Goal: Information Seeking & Learning: Find specific fact

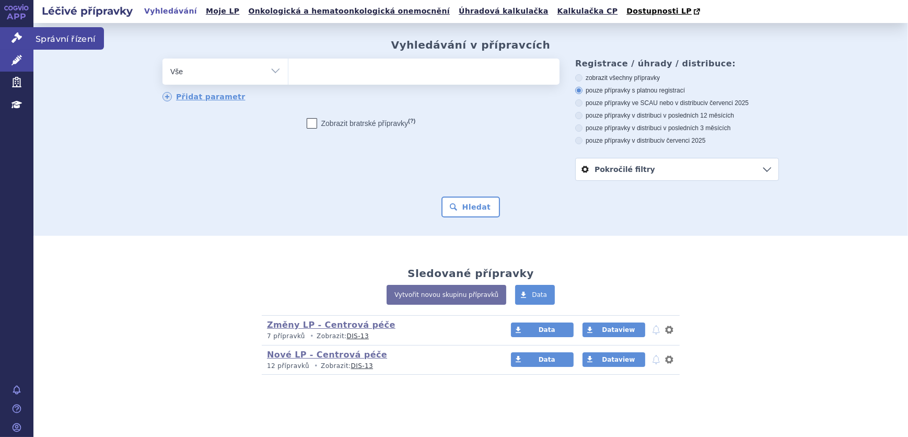
click at [10, 31] on link "Správní řízení" at bounding box center [16, 38] width 33 height 22
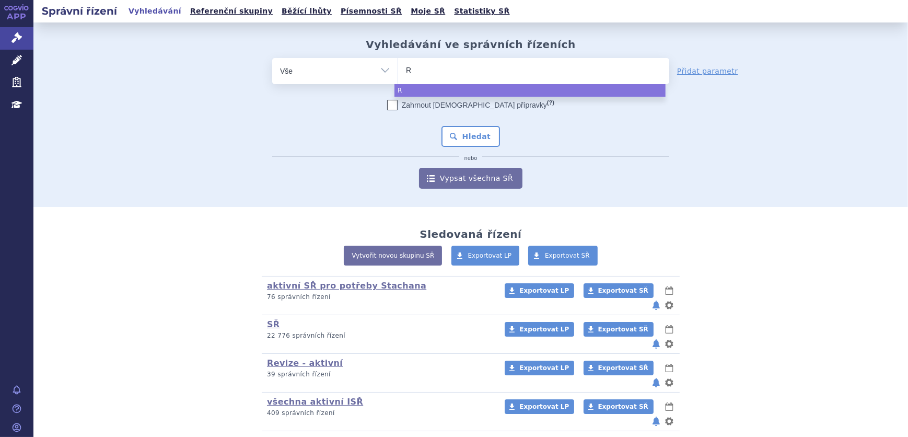
type input "RI"
type input "RIVA"
type input "RIVAR"
type input "RIV"
type input "RI"
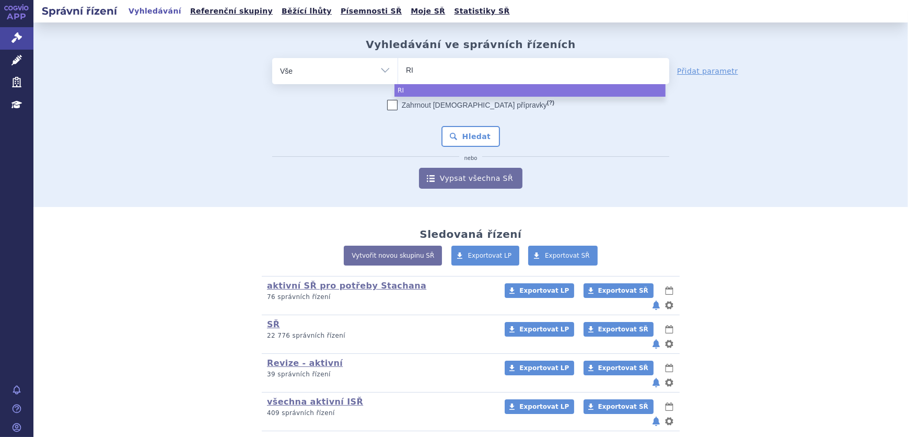
type input "R"
type input "XAN"
type input "XANI"
type input "XANIR"
type input "XANIRVA"
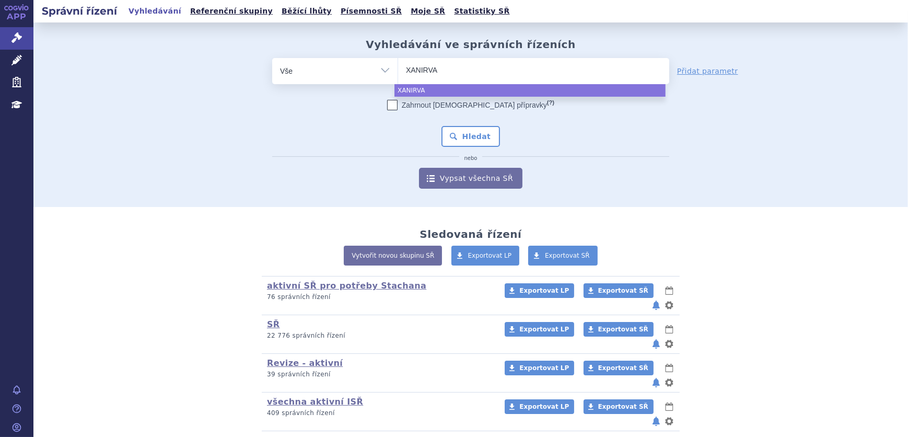
type input "XANIRVA"
type input "XANIRVA 2"
type input "XANIRVA 2."
type input "XANIRVA 2"
type input "XANIRVA 2,"
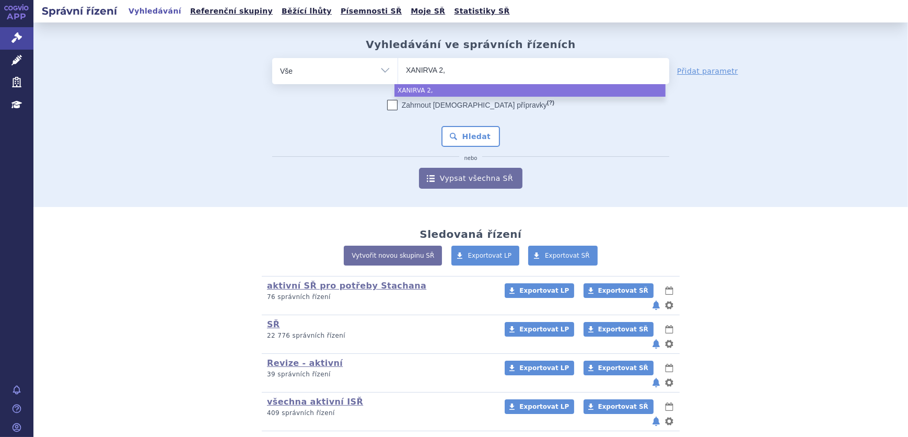
type input "XANIRVA 2,5"
select select "XANIRVA 2,5"
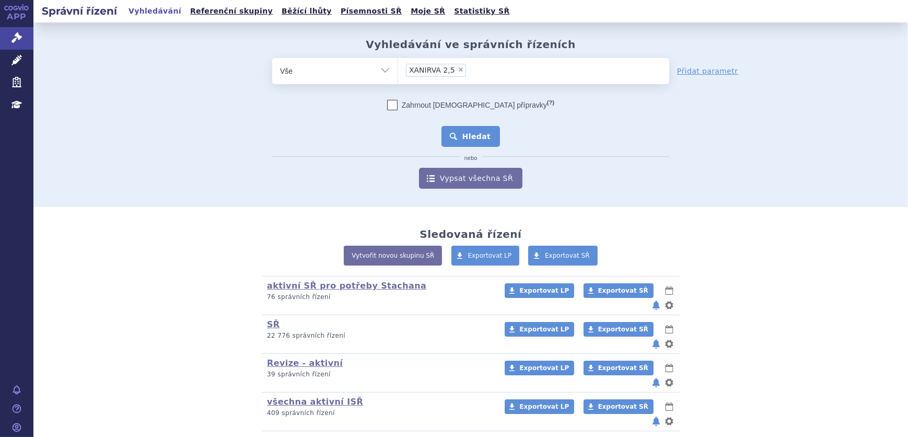
click at [460, 134] on button "Hledat" at bounding box center [470, 136] width 59 height 21
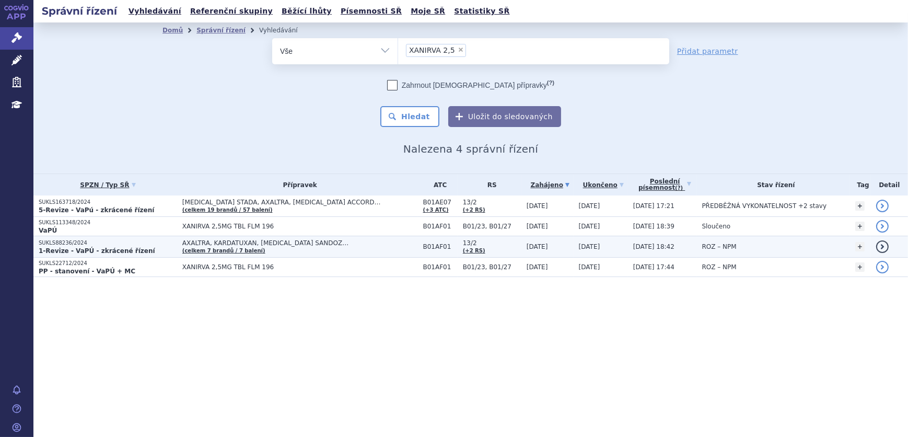
click at [260, 251] on td "AXALTRA, KARDATUXAN, RIVAROXABAN SANDOZ… (celkem 7 brandů / 7 balení)" at bounding box center [297, 246] width 241 height 21
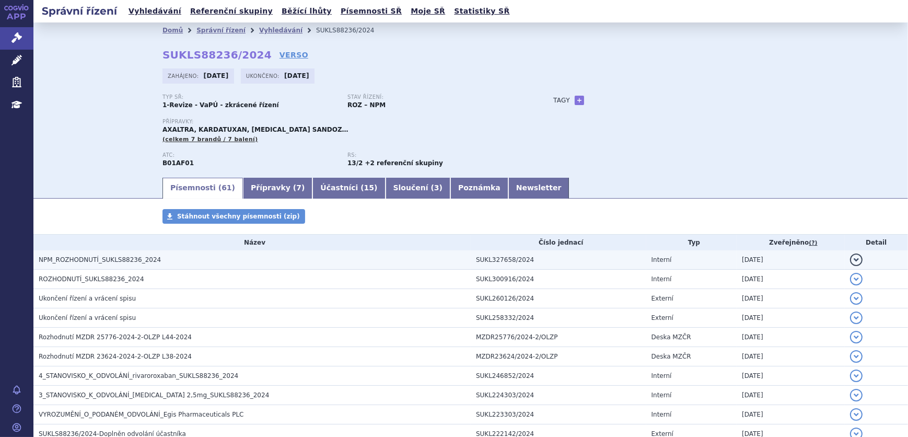
click at [123, 260] on span "NPM_ROZHODNUTÍ_SUKLS88236_2024" at bounding box center [100, 259] width 122 height 7
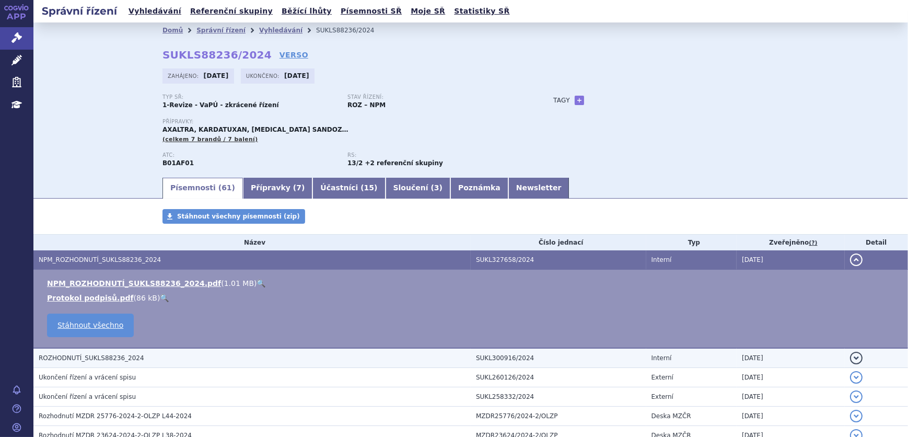
click at [122, 355] on span "ROZHODNUTÍ_SUKLS88236_2024" at bounding box center [91, 357] width 105 height 7
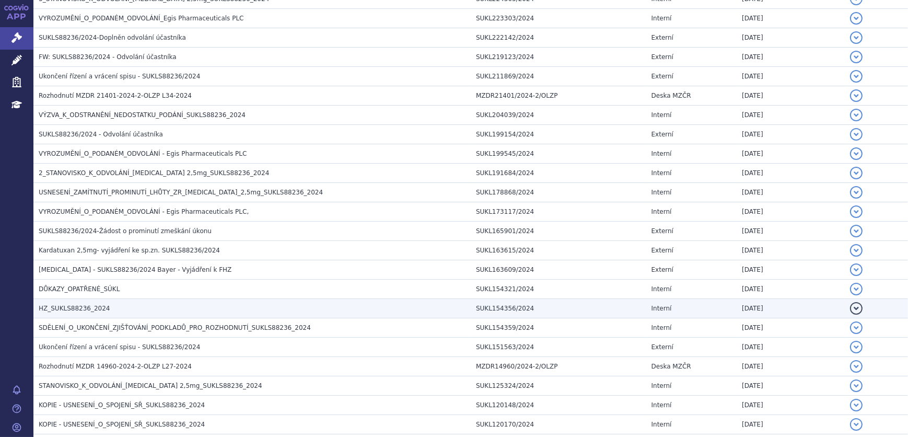
click at [120, 307] on h3 "HZ_SUKLS88236_2024" at bounding box center [255, 308] width 432 height 10
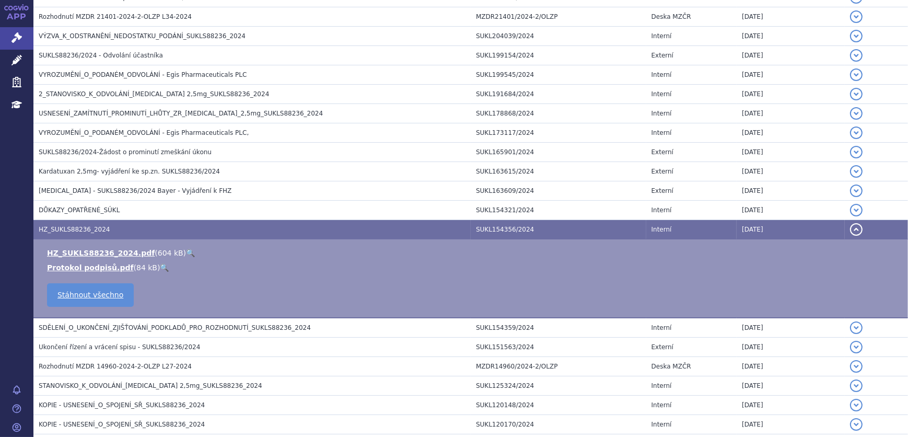
scroll to position [396, 0]
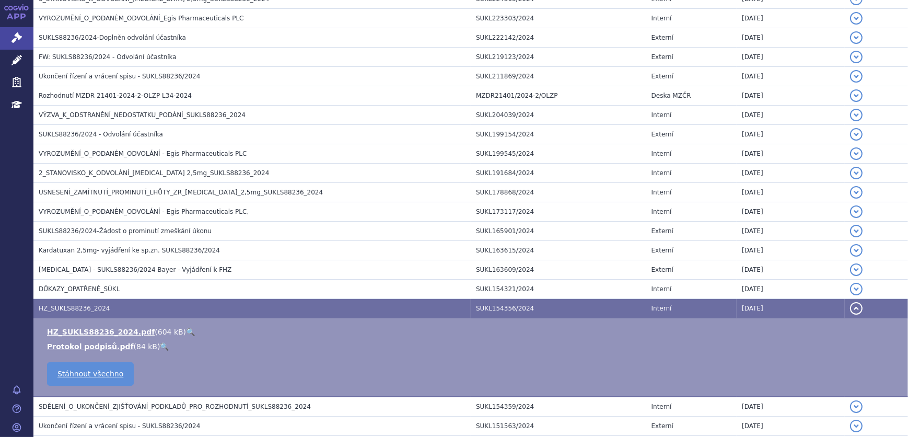
click at [186, 332] on link "🔍" at bounding box center [190, 331] width 9 height 8
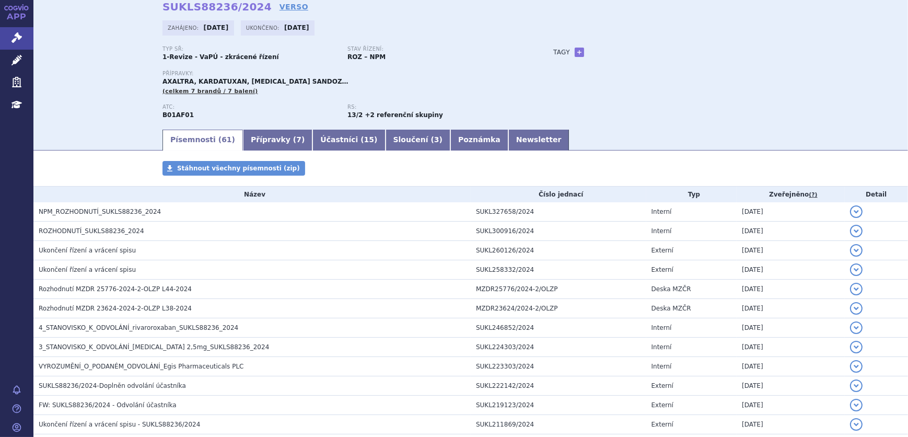
scroll to position [0, 0]
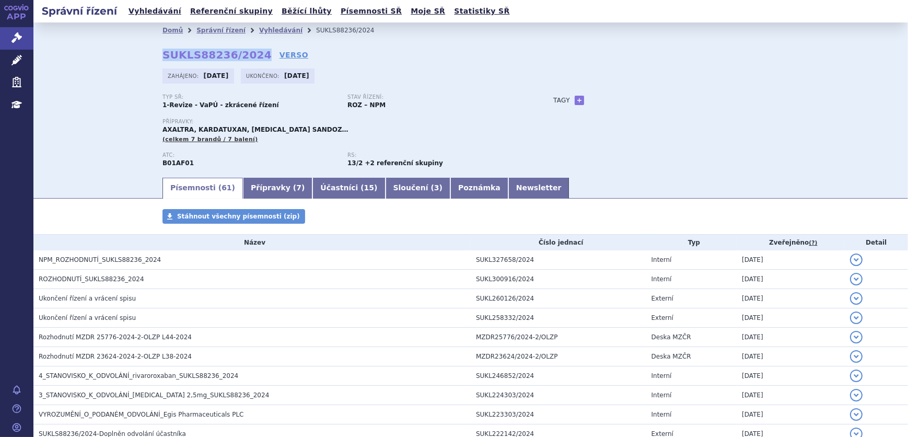
drag, startPoint x: 250, startPoint y: 54, endPoint x: 154, endPoint y: 52, distance: 96.1
click at [154, 52] on div "Domů Správní řízení Vyhledávání SUKLS88236/2024 SUKLS88236/2024 VERSO Zahájeno:…" at bounding box center [471, 107] width 658 height 138
copy strong "SUKLS88236/2024"
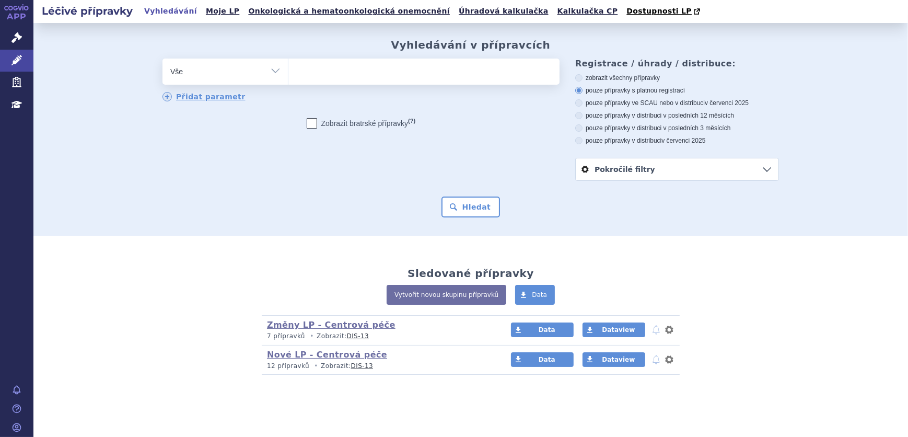
click at [319, 72] on ul at bounding box center [423, 69] width 271 height 22
click at [288, 72] on select at bounding box center [288, 71] width 1 height 26
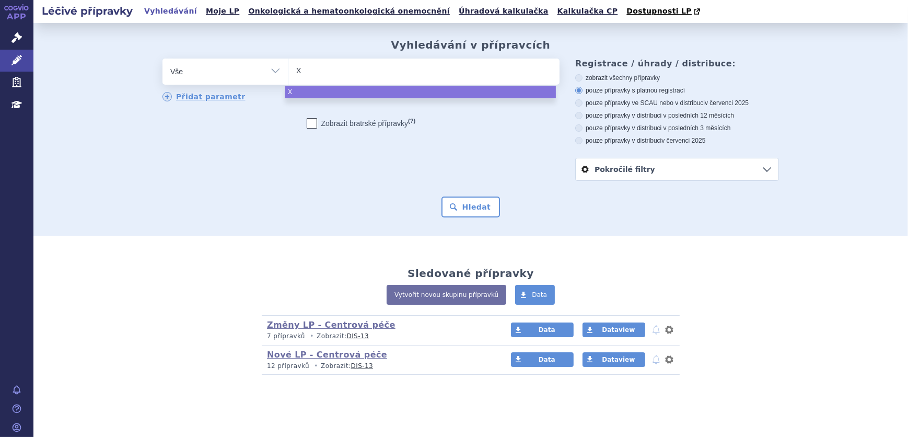
type input "XA"
type input "XAN"
type input "XANIR"
type input "XANIRVA"
select select "XANIRVA"
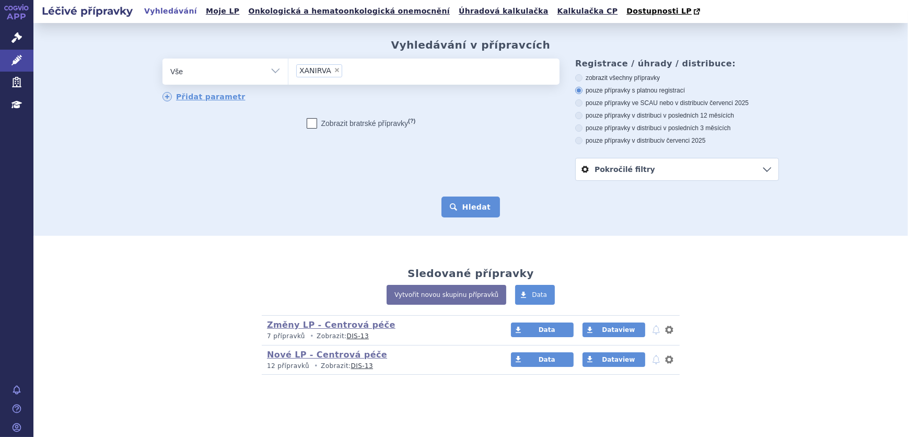
click at [462, 201] on button "Hledat" at bounding box center [470, 206] width 59 height 21
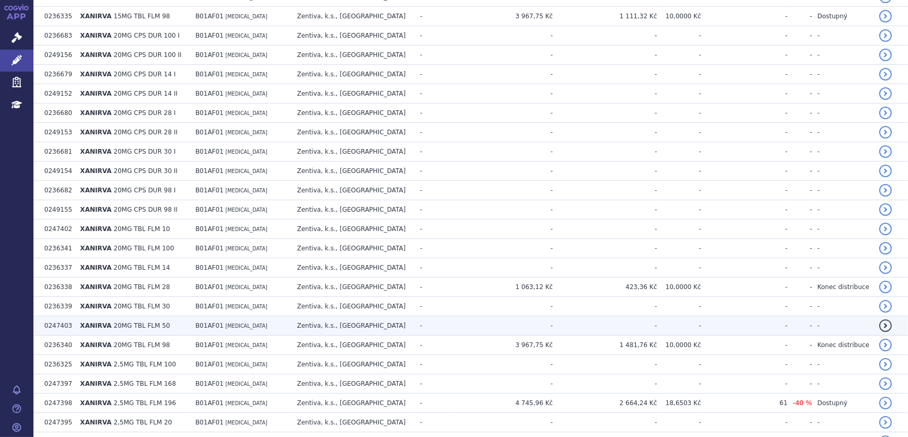
scroll to position [1052, 0]
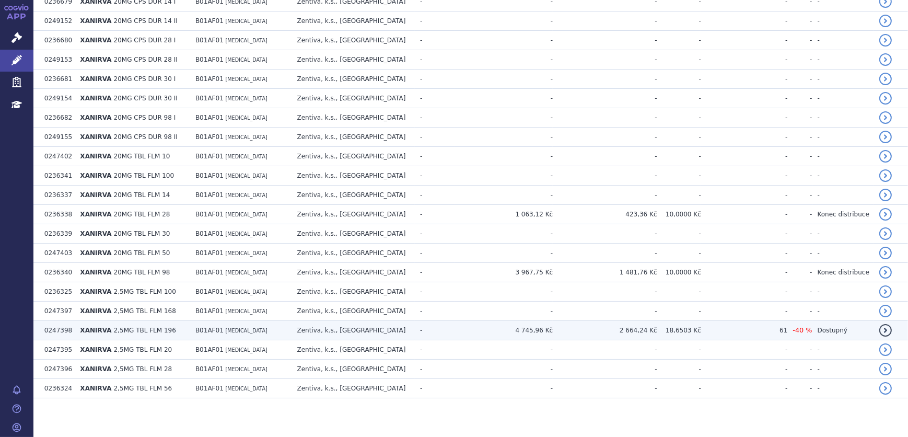
click at [359, 325] on td "Zentiva, k.s., [GEOGRAPHIC_DATA]" at bounding box center [353, 330] width 123 height 19
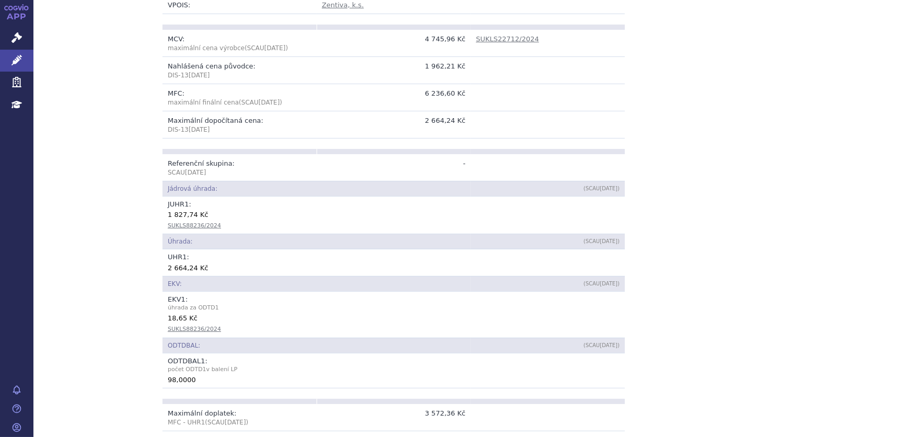
scroll to position [332, 0]
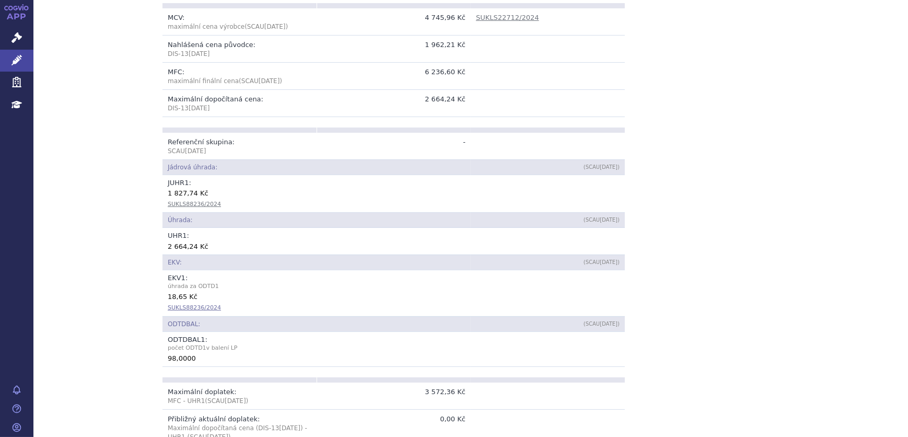
click at [189, 308] on link "SUKLS88236/2024" at bounding box center [194, 307] width 53 height 7
